Goal: Information Seeking & Learning: Understand process/instructions

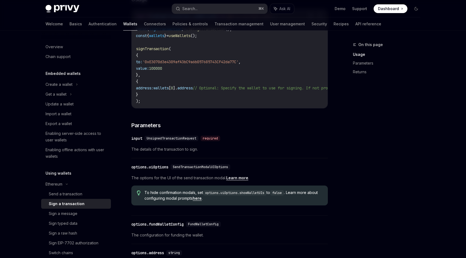
scroll to position [122, 0]
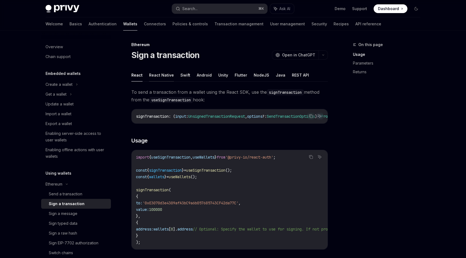
click at [161, 76] on button "React Native" at bounding box center [161, 75] width 25 height 13
type textarea "*"
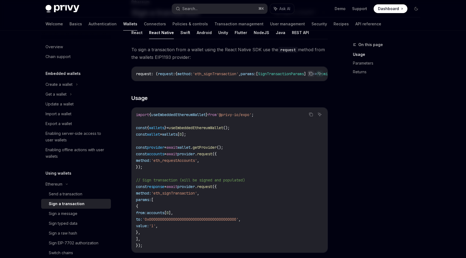
scroll to position [52, 0]
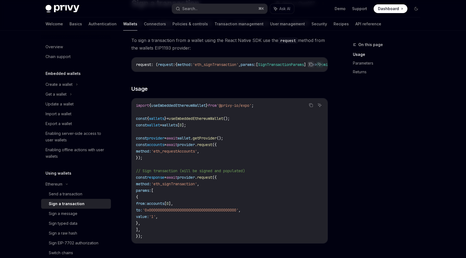
click at [178, 187] on span "'eth_signTransaction'" at bounding box center [174, 184] width 46 height 5
copy span "eth_signTransaction"
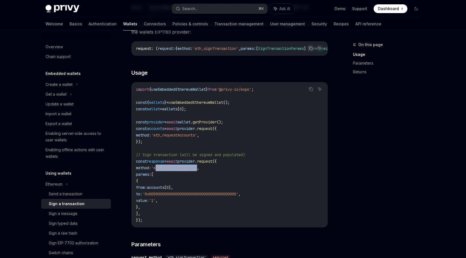
scroll to position [66, 0]
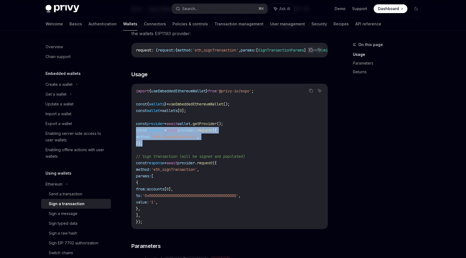
drag, startPoint x: 145, startPoint y: 145, endPoint x: 132, endPoint y: 133, distance: 17.7
click at [132, 133] on div "import { useEmbeddedEthereumWallet } from '@privy-io/expo' ; const { wallets } …" at bounding box center [230, 156] width 196 height 145
copy code "const accounts = await provider . request ({ method: 'eth_requestAccounts' , });"
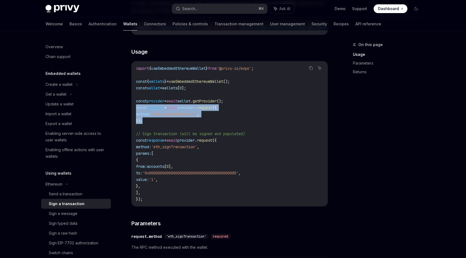
scroll to position [90, 0]
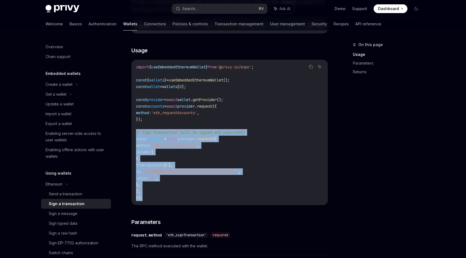
drag, startPoint x: 145, startPoint y: 201, endPoint x: 134, endPoint y: 136, distance: 65.9
click at [134, 136] on div "import { useEmbeddedEthereumWallet } from '@privy-io/expo' ; const { wallets } …" at bounding box center [230, 132] width 196 height 145
copy code "// Sign transaction (will be signed and populated) const response = await provi…"
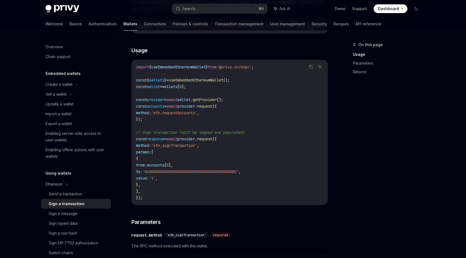
click at [181, 147] on span "'eth_signTransaction'" at bounding box center [174, 145] width 46 height 5
click at [184, 115] on span "'eth_requestAccounts'" at bounding box center [174, 112] width 46 height 5
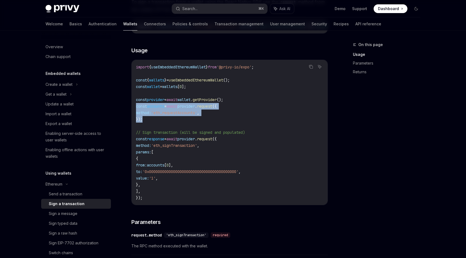
drag, startPoint x: 147, startPoint y: 121, endPoint x: 132, endPoint y: 106, distance: 20.6
click at [132, 106] on div "import { useEmbeddedEthereumWallet } from '@privy-io/expo' ; const { wallets } …" at bounding box center [230, 132] width 196 height 145
copy code "const accounts = await provider . request ({ method: 'eth_requestAccounts' , });"
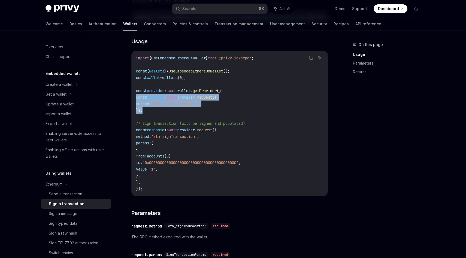
scroll to position [100, 0]
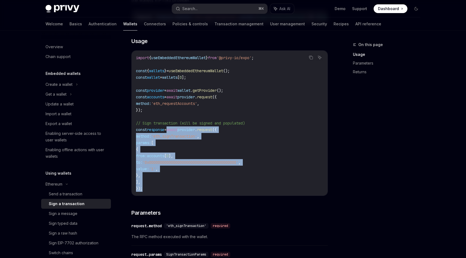
drag, startPoint x: 151, startPoint y: 190, endPoint x: 172, endPoint y: 134, distance: 59.9
click at [172, 134] on code "import { useEmbeddedEthereumWallet } from '@privy-io/expo' ; const { wallets } …" at bounding box center [229, 123] width 187 height 137
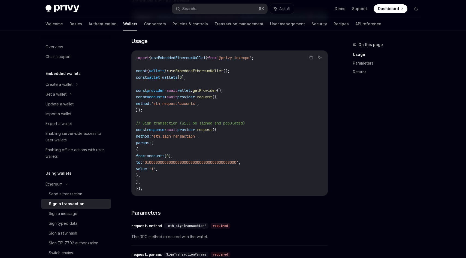
click at [217, 138] on code "import { useEmbeddedEthereumWallet } from '@privy-io/expo' ; const { wallets } …" at bounding box center [229, 123] width 187 height 137
drag, startPoint x: 217, startPoint y: 138, endPoint x: 175, endPoint y: 134, distance: 41.9
click at [175, 134] on code "import { useEmbeddedEthereumWallet } from '@privy-io/expo' ; const { wallets } …" at bounding box center [229, 123] width 187 height 137
copy code "await provider . request ({ method: 'eth_signTransaction' ,"
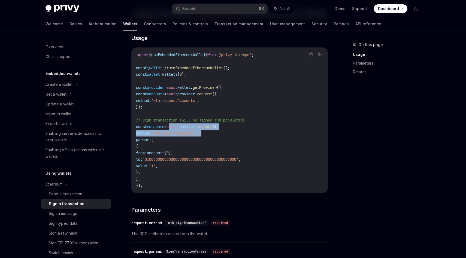
drag, startPoint x: 161, startPoint y: 175, endPoint x: 154, endPoint y: 150, distance: 25.3
click at [154, 150] on code "import { useEmbeddedEthereumWallet } from '@privy-io/expo' ; const { wallets } …" at bounding box center [229, 120] width 187 height 137
copy code "{ from: accounts [ 0 ], to: '0x0000000000000000000000000000000000000000' , valu…"
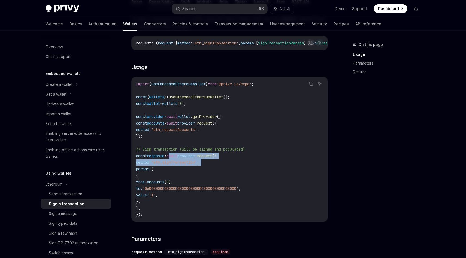
scroll to position [67, 0]
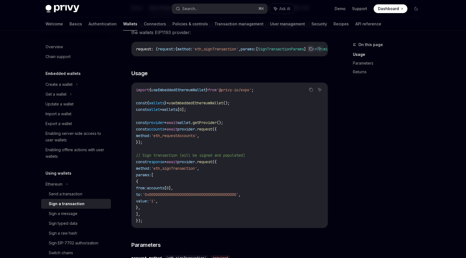
click at [184, 92] on span "useEmbeddedEthereumWallet" at bounding box center [178, 90] width 55 height 5
copy code "import { useEmbeddedEthereumWallet } from '@privy-io/expo' ;"
click at [185, 104] on span "useEmbeddedEthereumWallet" at bounding box center [196, 103] width 55 height 5
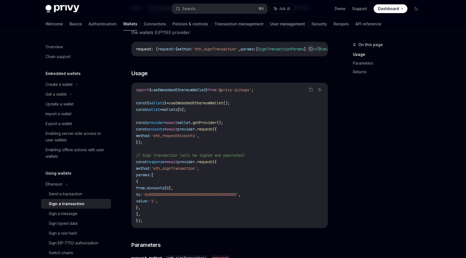
click at [185, 104] on span "useEmbeddedEthereumWallet" at bounding box center [196, 103] width 55 height 5
click at [178, 92] on span "useEmbeddedEthereumWallet" at bounding box center [178, 90] width 55 height 5
copy span "useEmbeddedEthereumWallet"
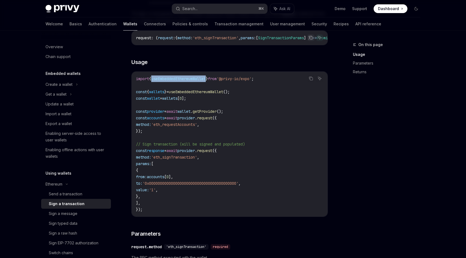
scroll to position [79, 0]
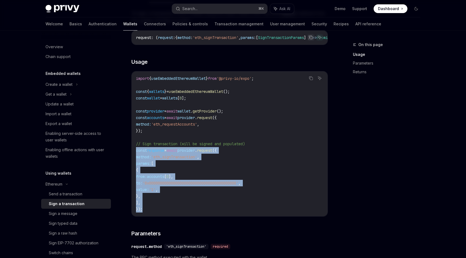
drag, startPoint x: 143, startPoint y: 213, endPoint x: 134, endPoint y: 154, distance: 60.1
click at [134, 154] on div "import { useEmbeddedEthereumWallet } from '@privy-io/expo' ; const { wallets } …" at bounding box center [230, 143] width 196 height 145
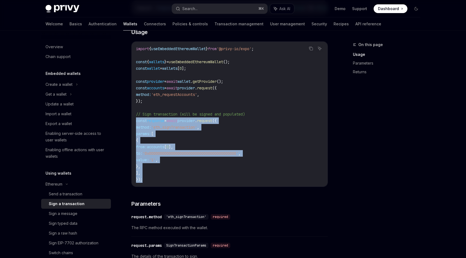
scroll to position [110, 0]
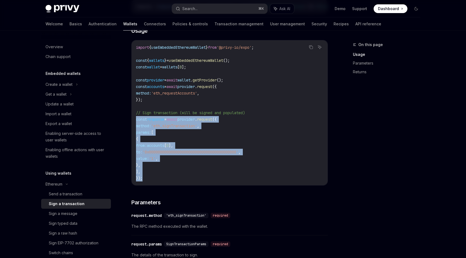
copy code "const response = await provider . request ({ method: 'eth_signTransaction' , pa…"
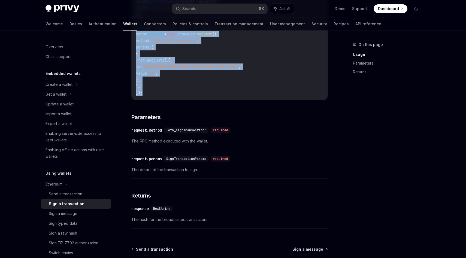
scroll to position [199, 0]
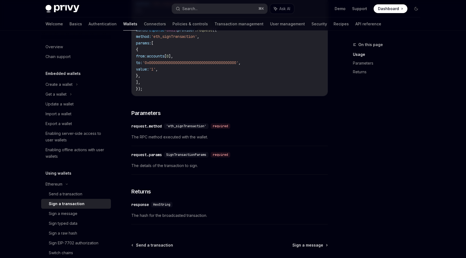
click at [206, 157] on span "SignTransactionParams" at bounding box center [186, 155] width 40 height 4
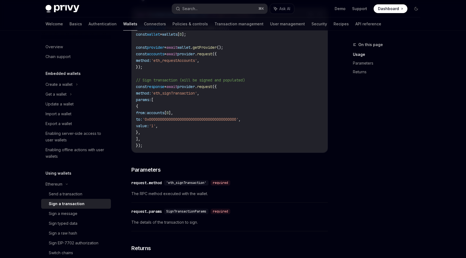
scroll to position [142, 0]
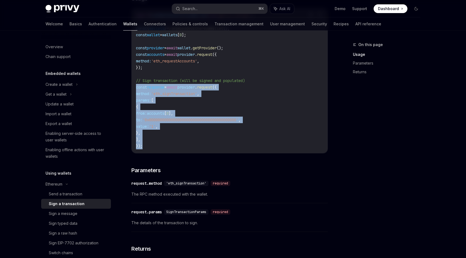
drag, startPoint x: 144, startPoint y: 150, endPoint x: 136, endPoint y: 92, distance: 58.8
click at [136, 91] on code "import { useEmbeddedEthereumWallet } from '@privy-io/expo' ; const { wallets } …" at bounding box center [229, 80] width 187 height 137
copy code "const response = await provider . request ({ method: 'eth_signTransaction' , pa…"
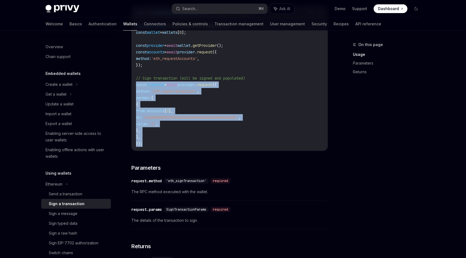
click at [218, 89] on code "import { useEmbeddedEthereumWallet } from '@privy-io/expo' ; const { wallets } …" at bounding box center [229, 78] width 187 height 137
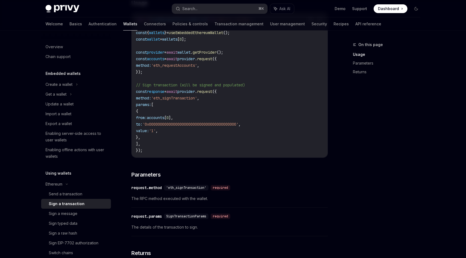
scroll to position [137, 0]
